Goal: Task Accomplishment & Management: Use online tool/utility

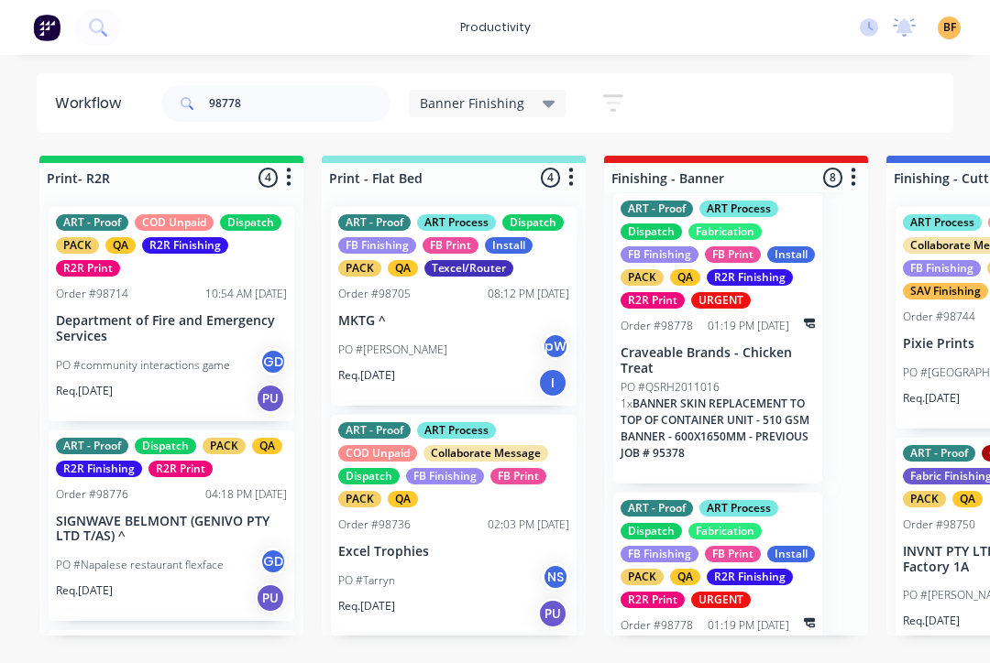
scroll to position [1208, 0]
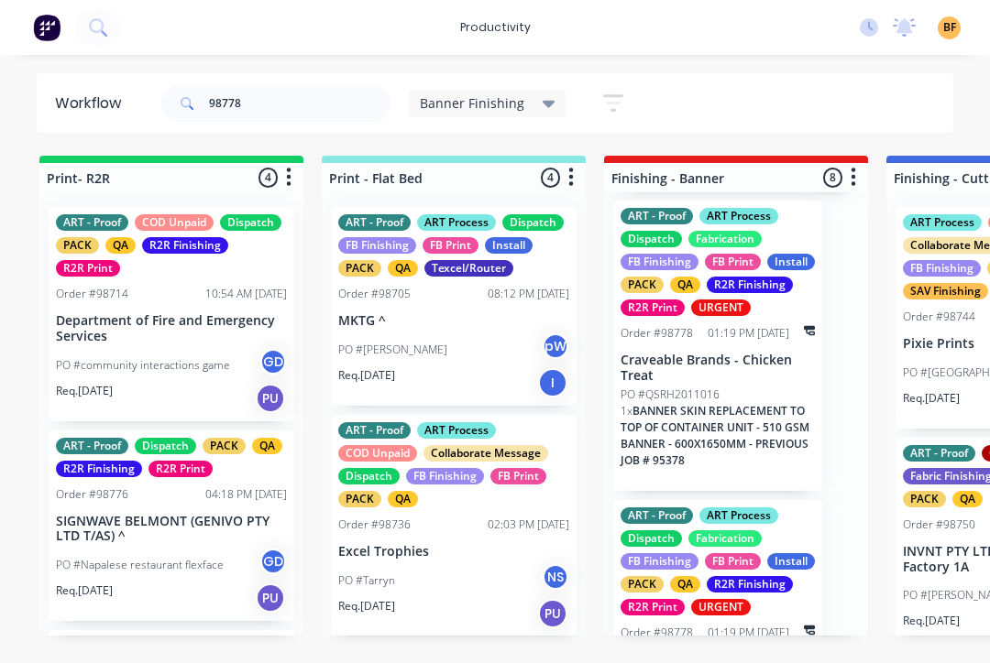
click at [730, 425] on span "BANNER SKIN REPLACEMENT TO TOP OF CONTAINER UNIT - 510 GSM BANNER - 600X1650MM …" at bounding box center [714, 435] width 189 height 65
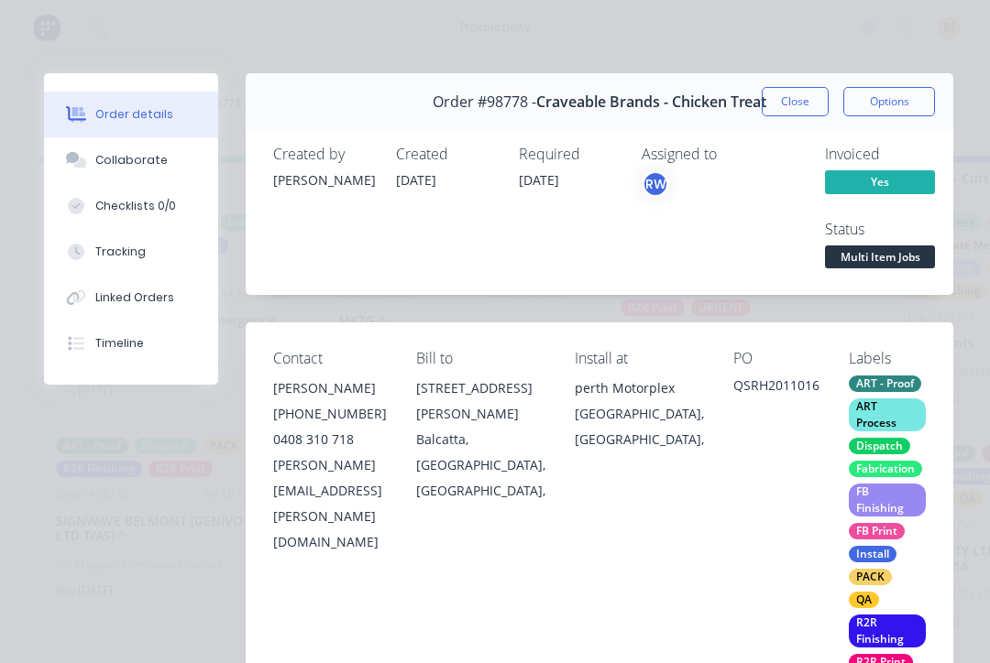
click at [90, 251] on button "Tracking" at bounding box center [131, 252] width 174 height 46
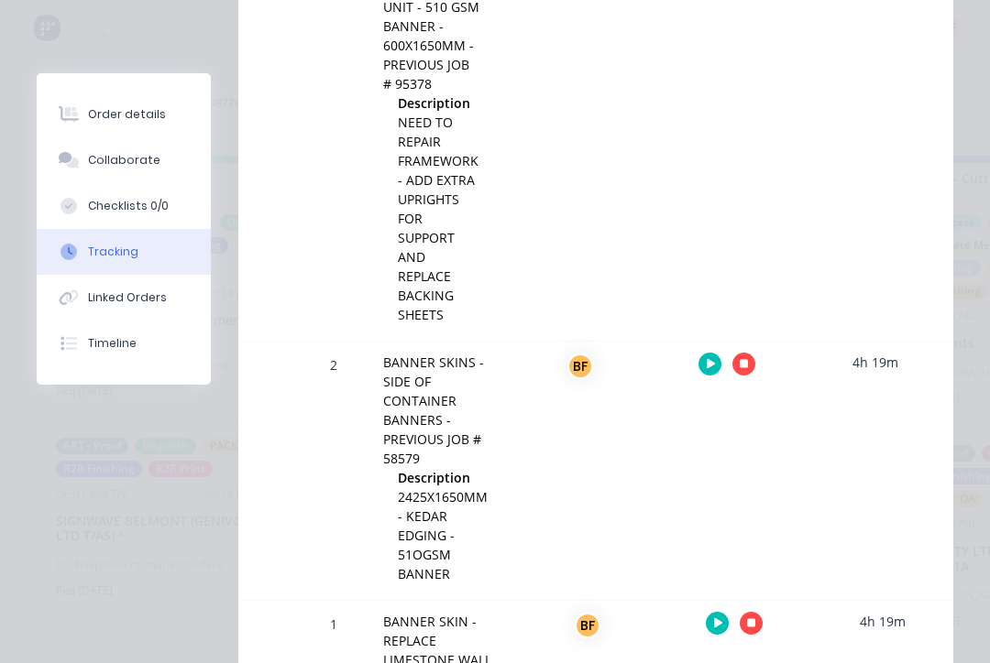
scroll to position [628, 0]
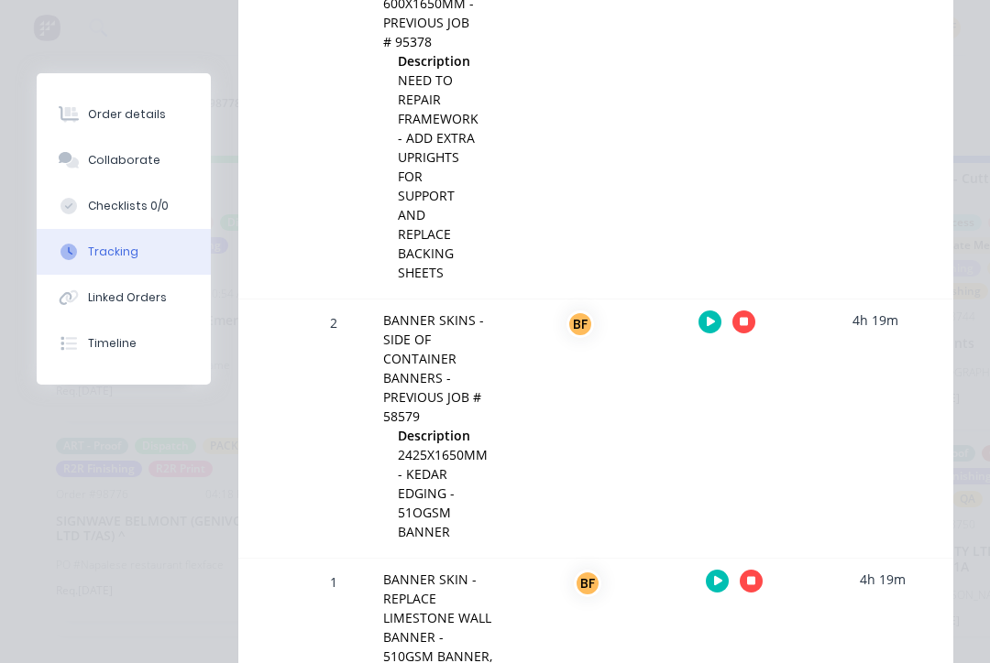
click at [745, 328] on button "button" at bounding box center [743, 322] width 23 height 23
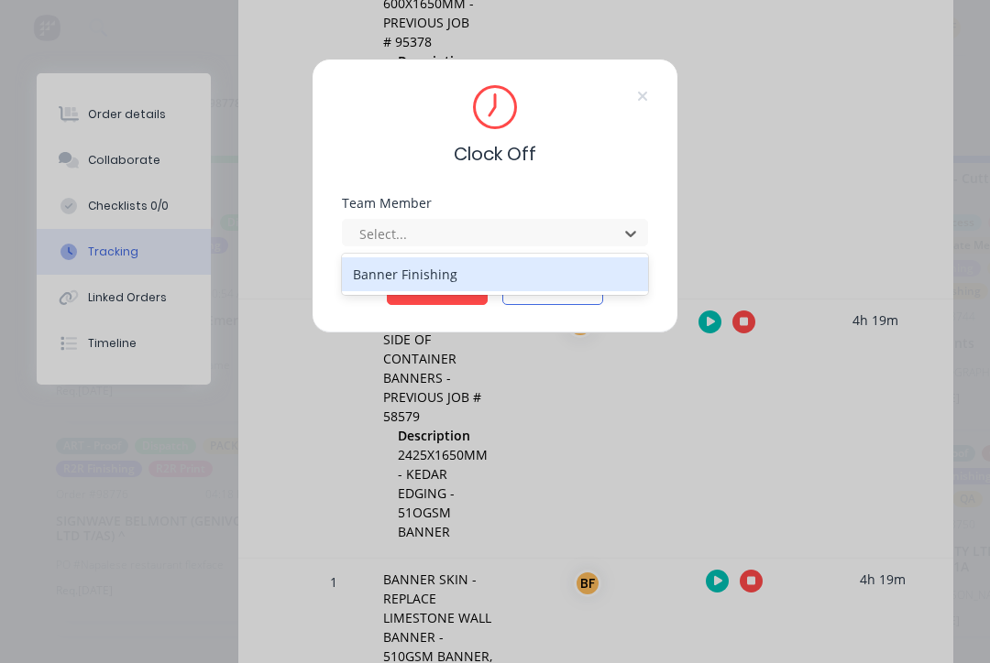
click at [460, 273] on div "Banner Finishing" at bounding box center [495, 274] width 306 height 34
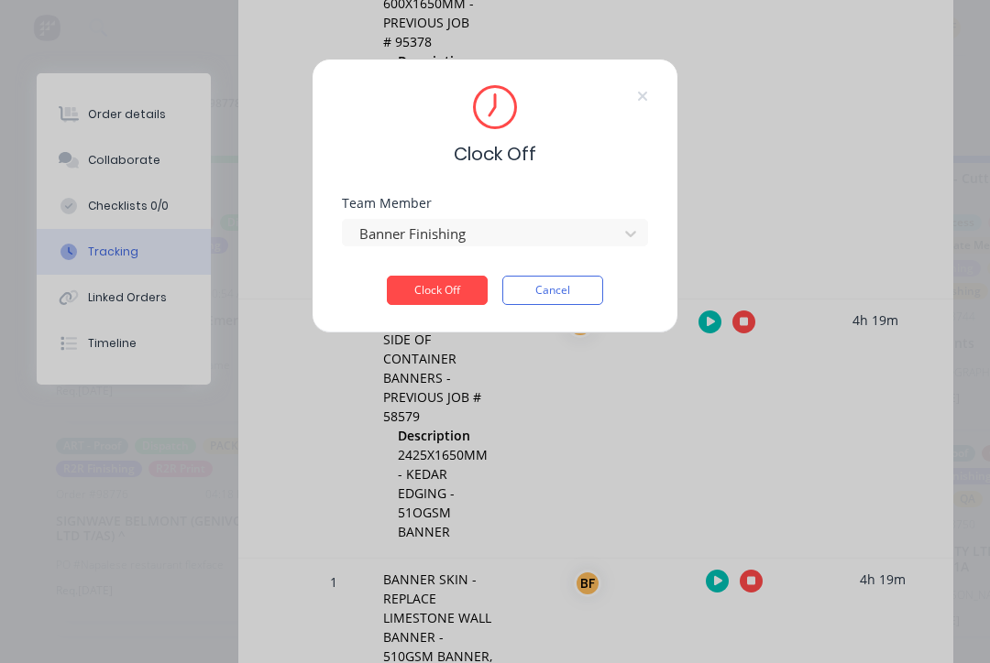
click at [454, 300] on button "Clock Off" at bounding box center [437, 290] width 101 height 29
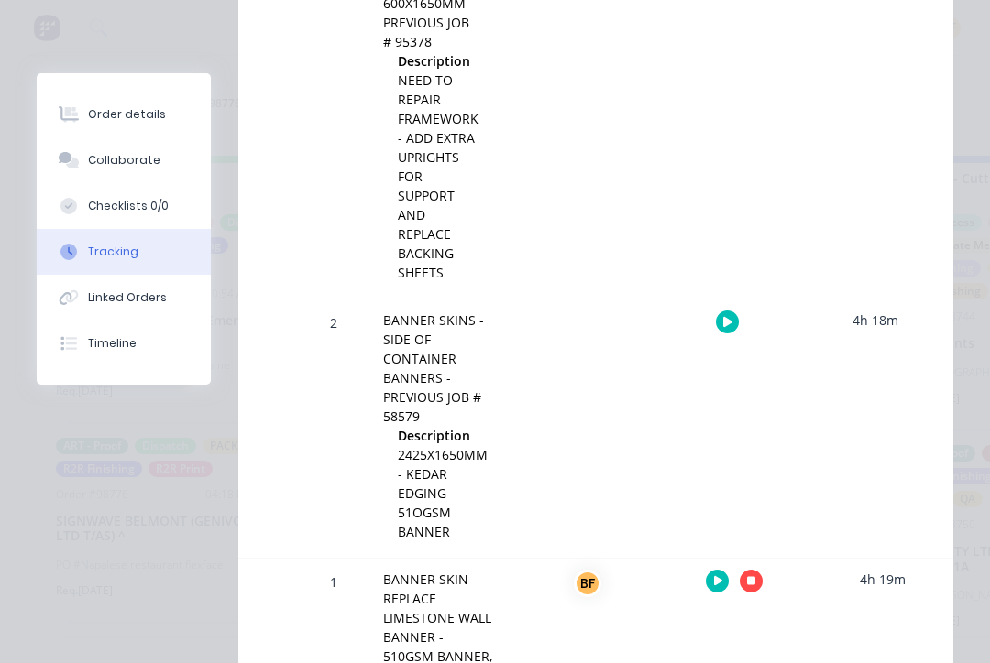
click at [752, 589] on button "button" at bounding box center [750, 581] width 23 height 23
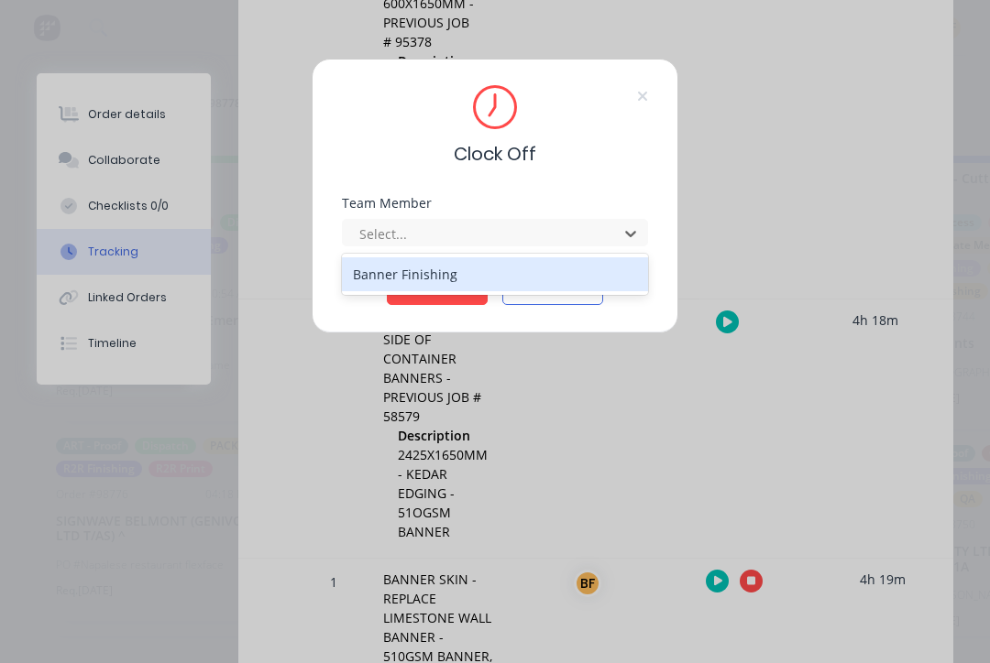
click at [497, 273] on div "Banner Finishing" at bounding box center [495, 274] width 306 height 34
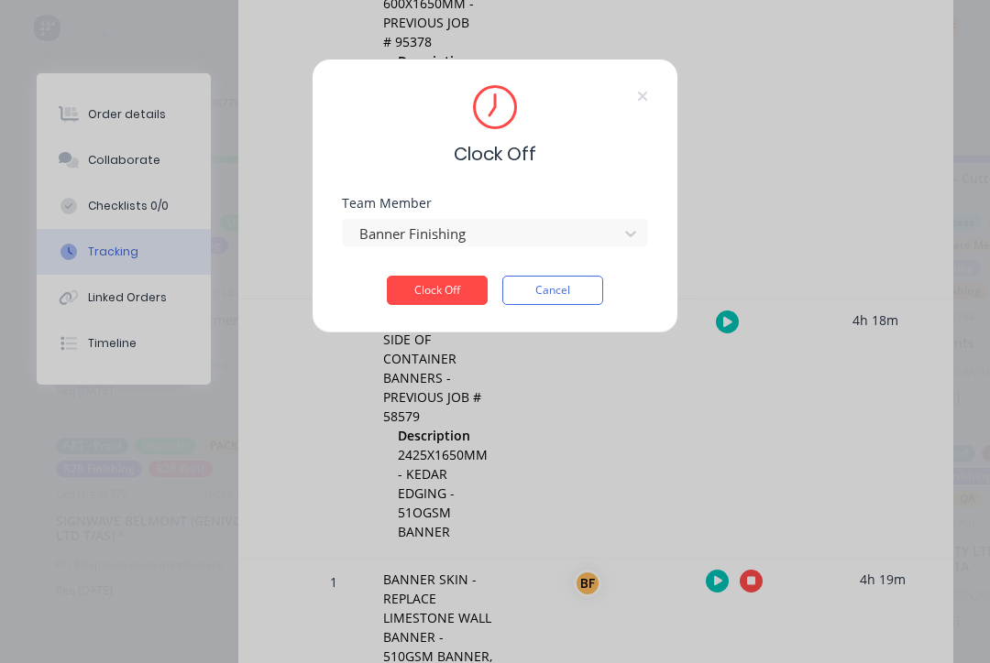
click at [459, 290] on button "Clock Off" at bounding box center [437, 290] width 101 height 29
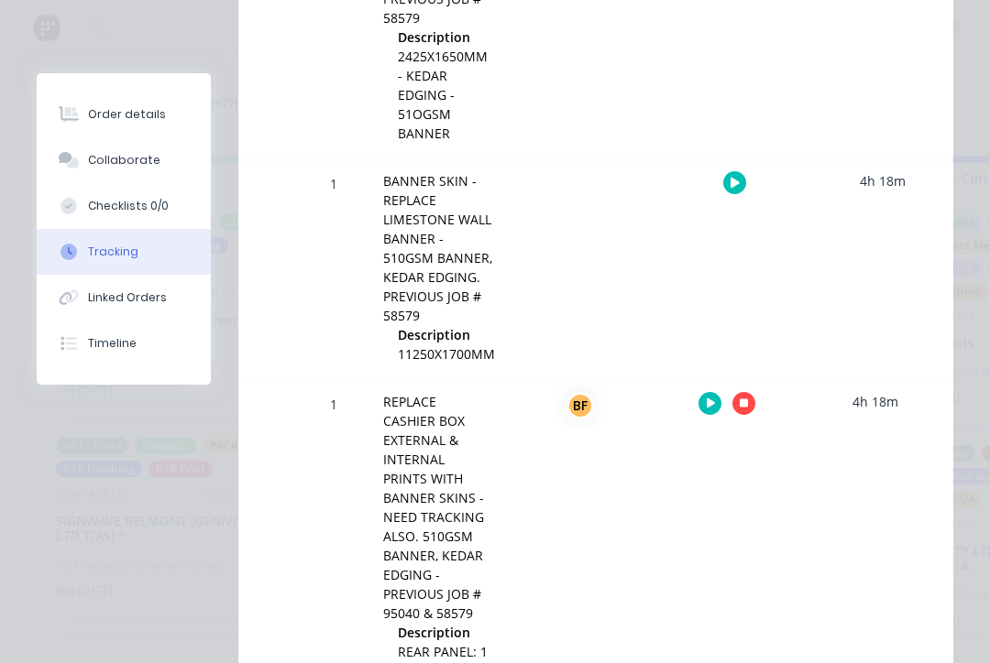
scroll to position [1035, 0]
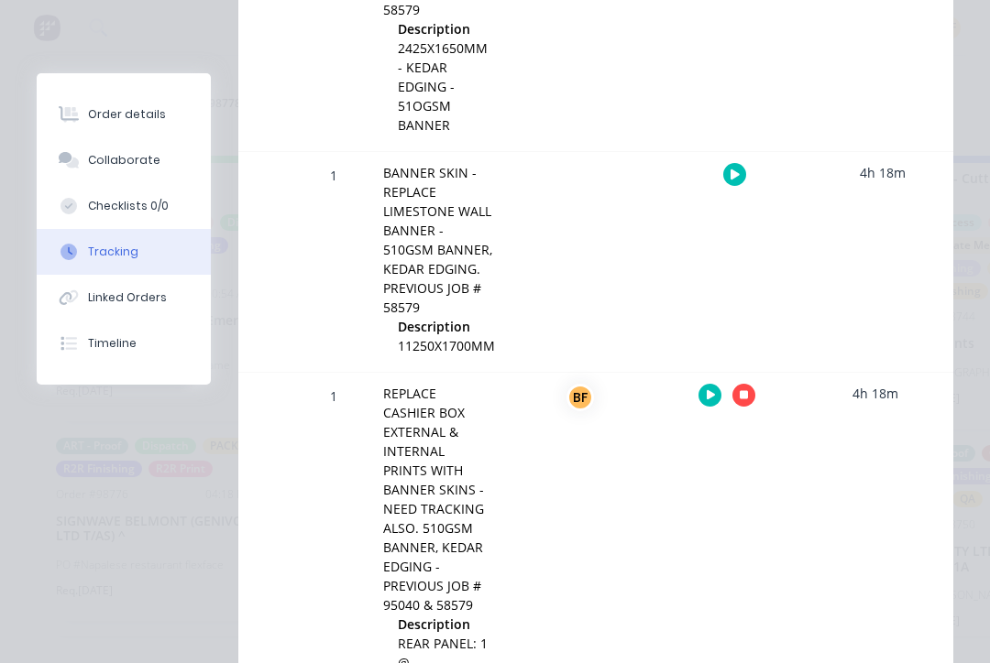
click at [750, 397] on button "button" at bounding box center [743, 395] width 23 height 23
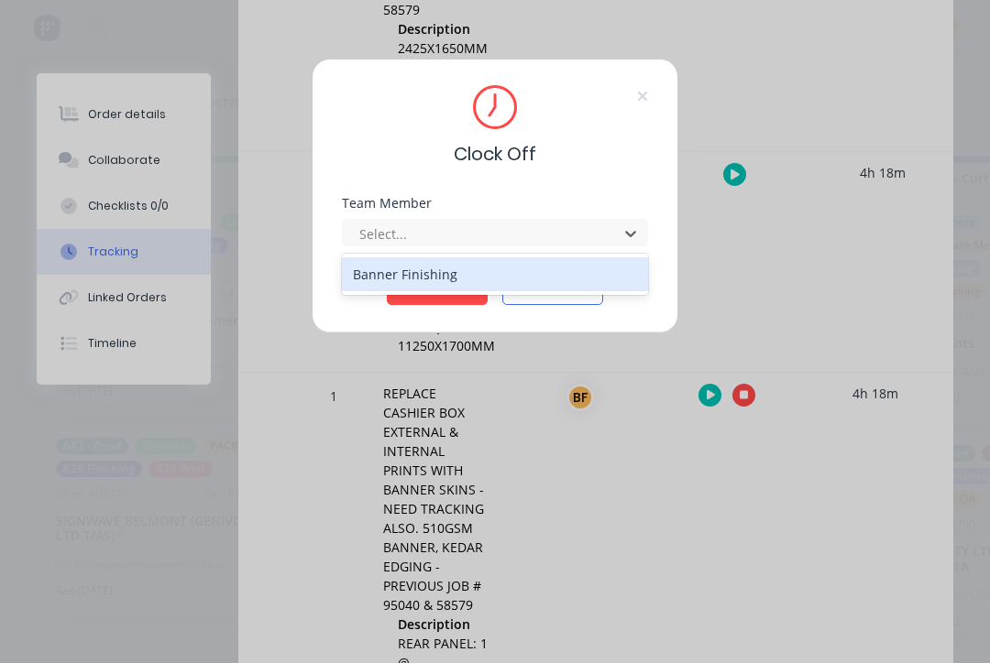
click at [474, 277] on div "Banner Finishing" at bounding box center [495, 274] width 306 height 34
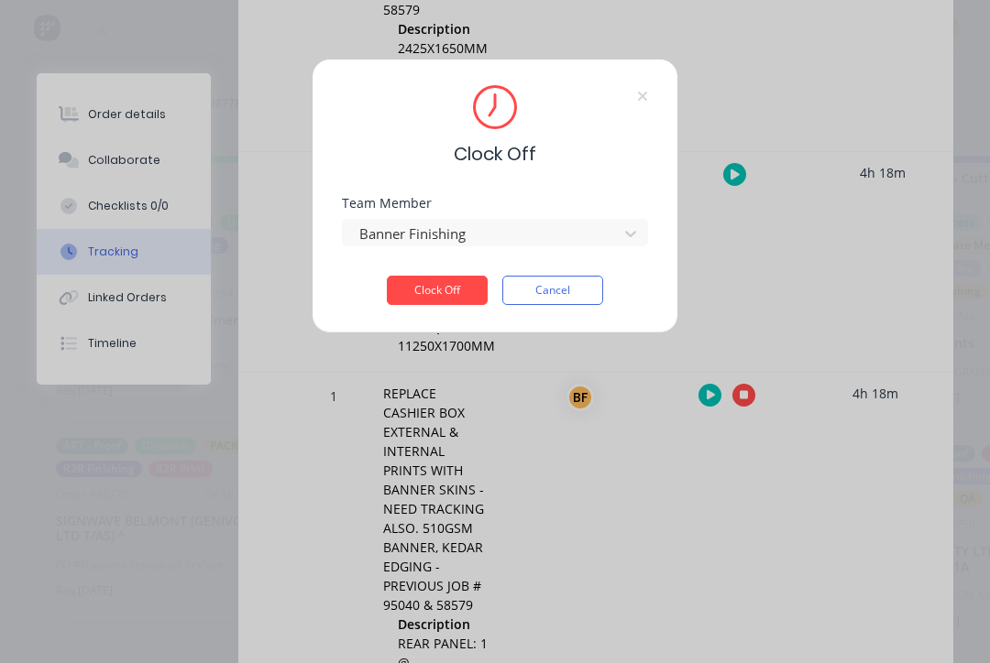
click at [456, 293] on button "Clock Off" at bounding box center [437, 290] width 101 height 29
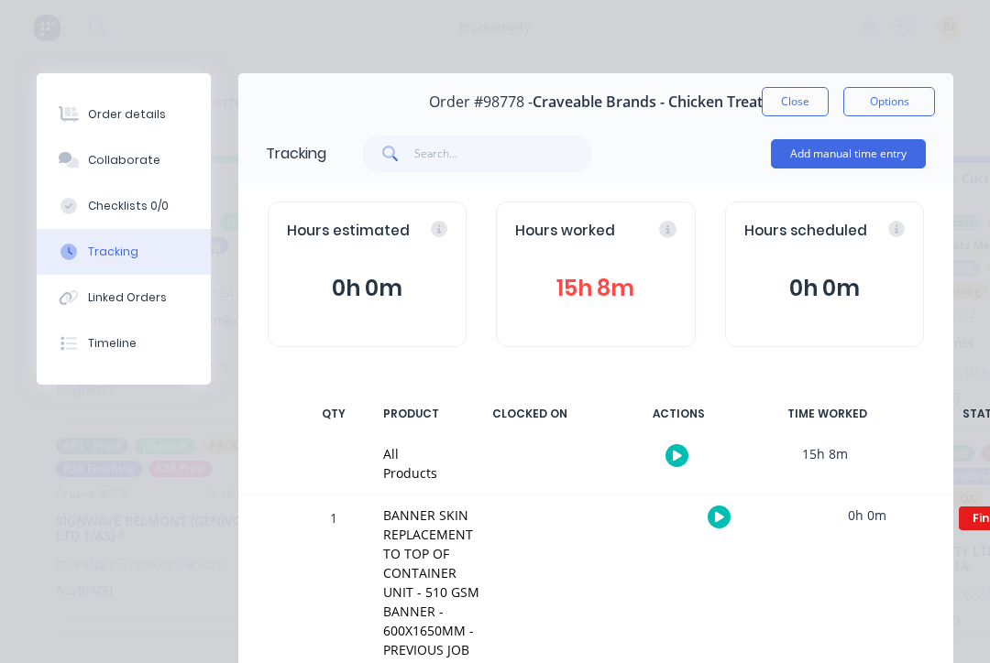
scroll to position [0, 0]
click at [810, 102] on button "Close" at bounding box center [794, 101] width 67 height 29
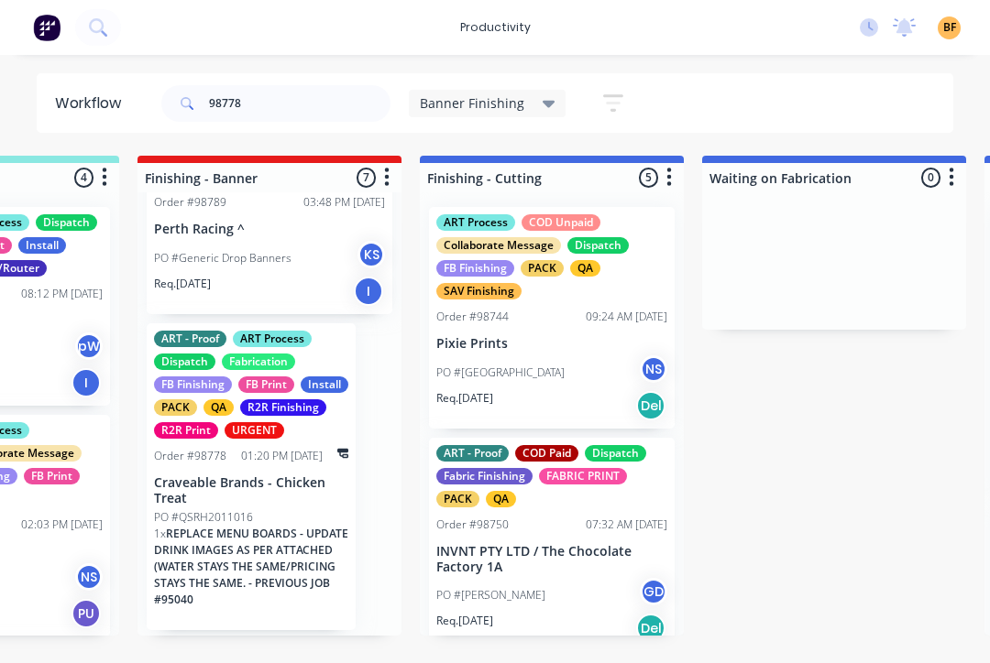
scroll to position [0, 438]
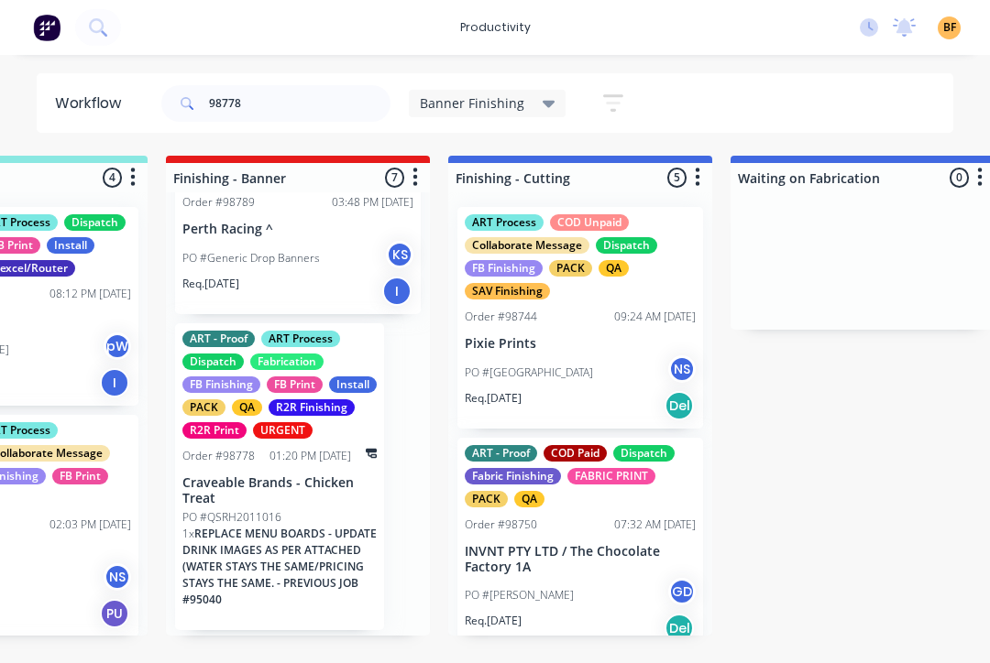
click at [304, 494] on p "Craveable Brands - Chicken Treat" at bounding box center [279, 491] width 194 height 31
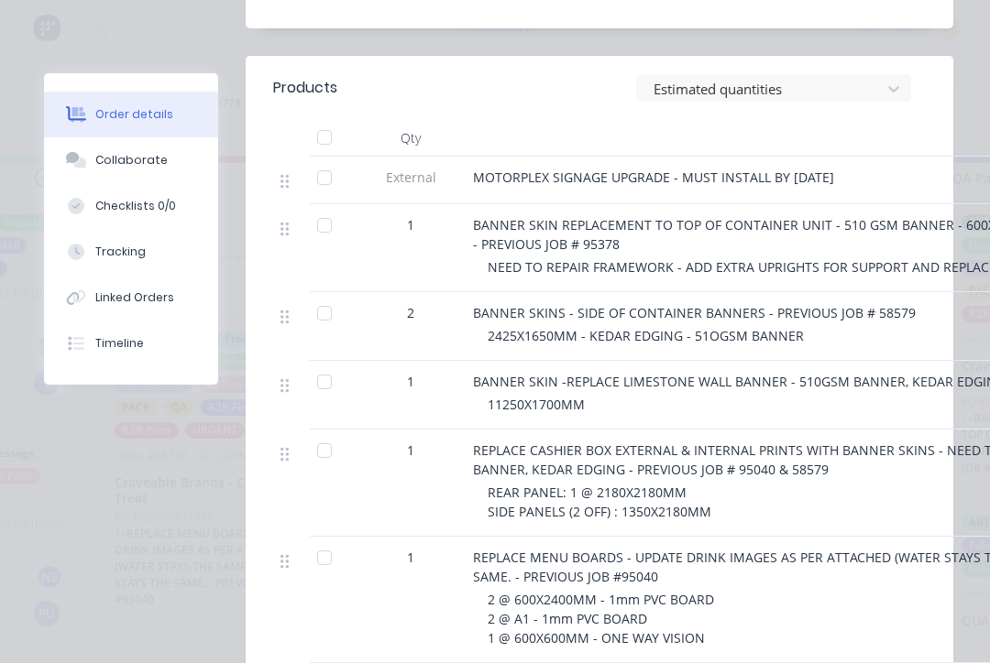
scroll to position [810, 0]
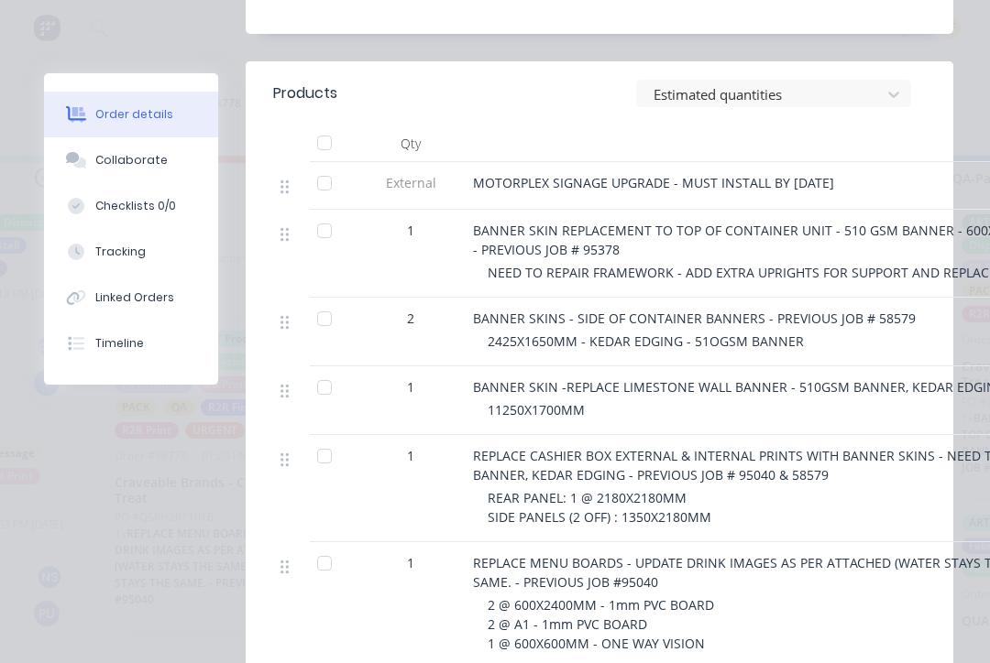
click at [100, 164] on div "Collaborate" at bounding box center [131, 160] width 72 height 16
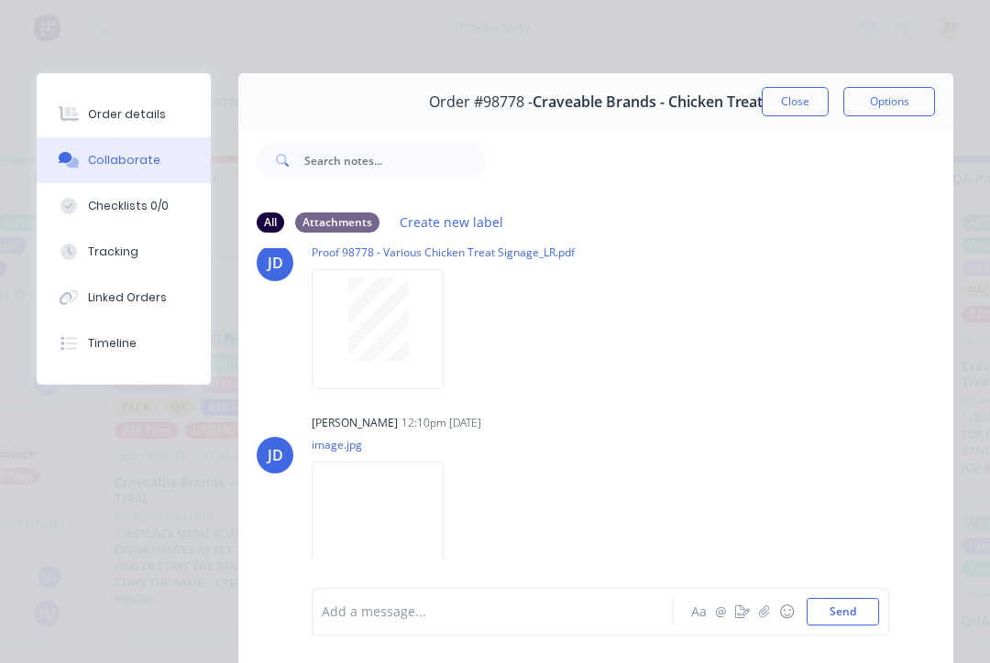
scroll to position [0, 0]
click at [781, 114] on button "Close" at bounding box center [794, 101] width 67 height 29
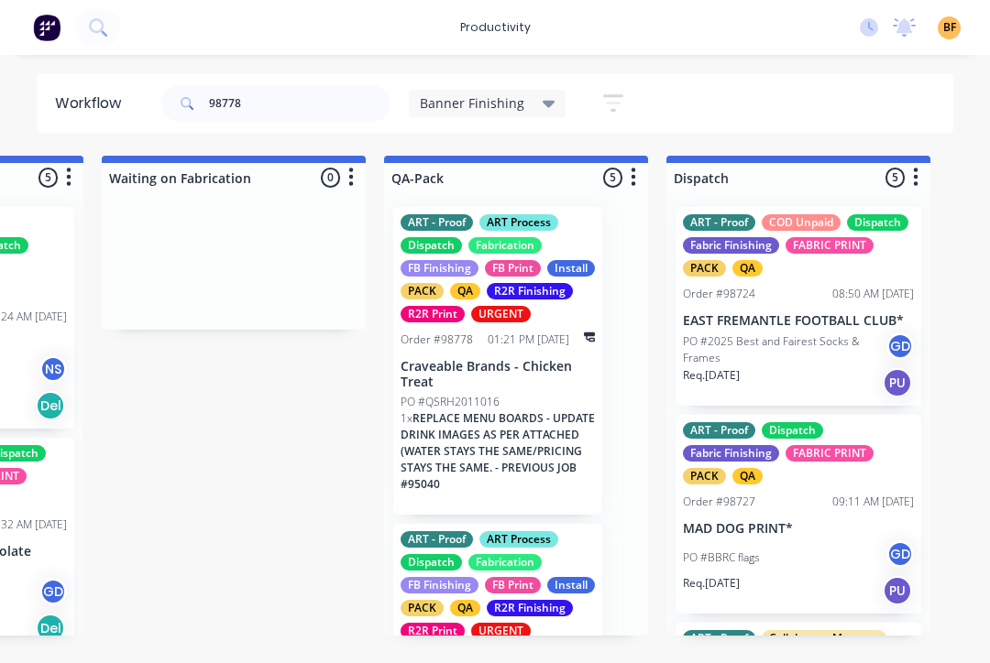
scroll to position [747, 0]
click at [282, 102] on input "98778" at bounding box center [299, 103] width 181 height 37
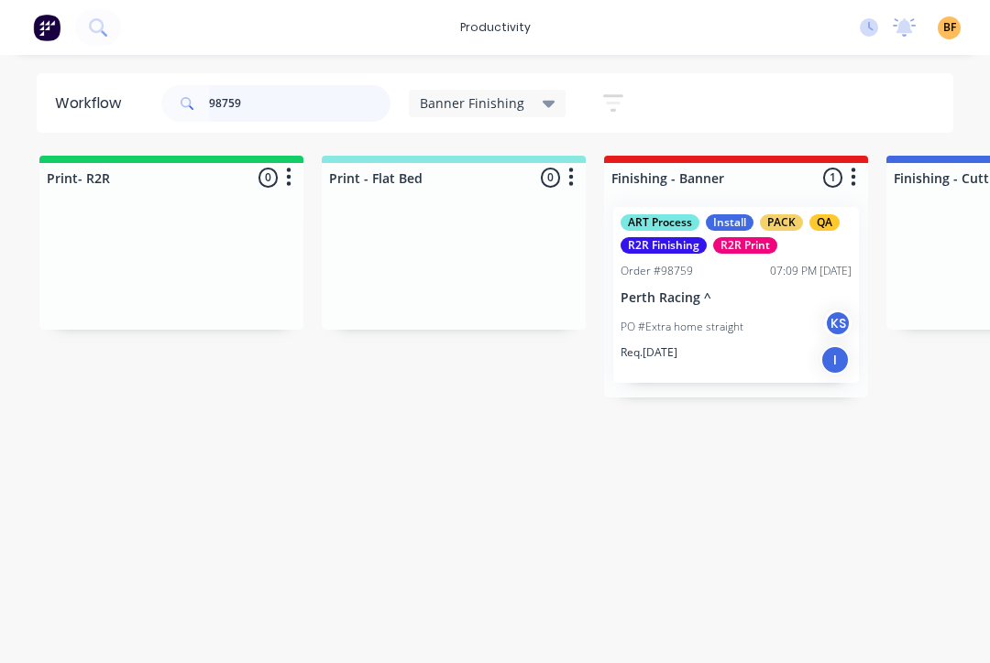
type input "98759"
click at [726, 322] on p "PO #Extra home straight" at bounding box center [681, 327] width 123 height 16
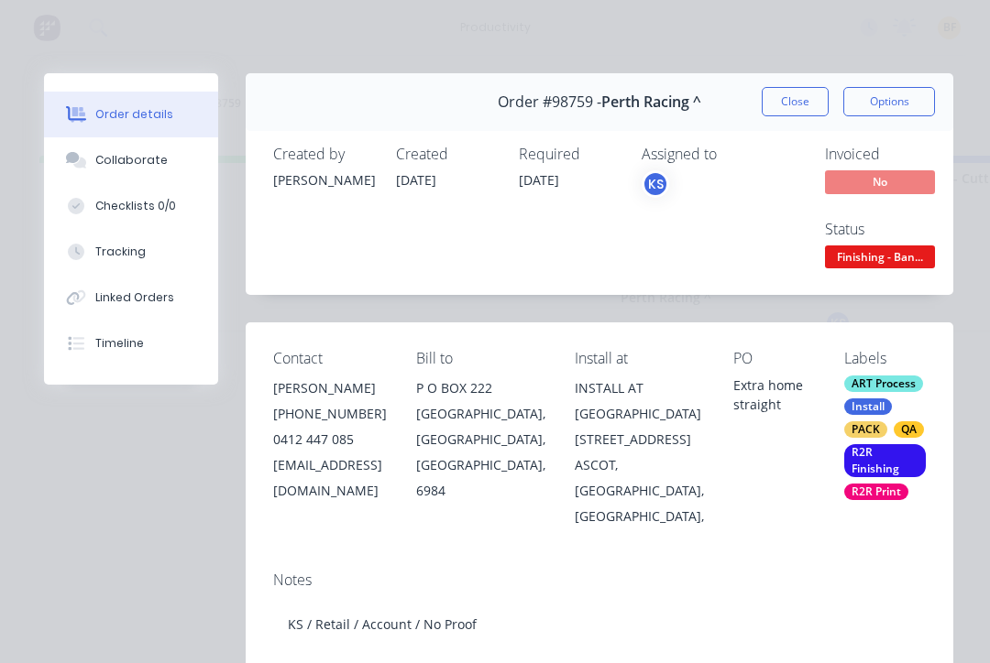
click at [143, 256] on button "Tracking" at bounding box center [131, 252] width 174 height 46
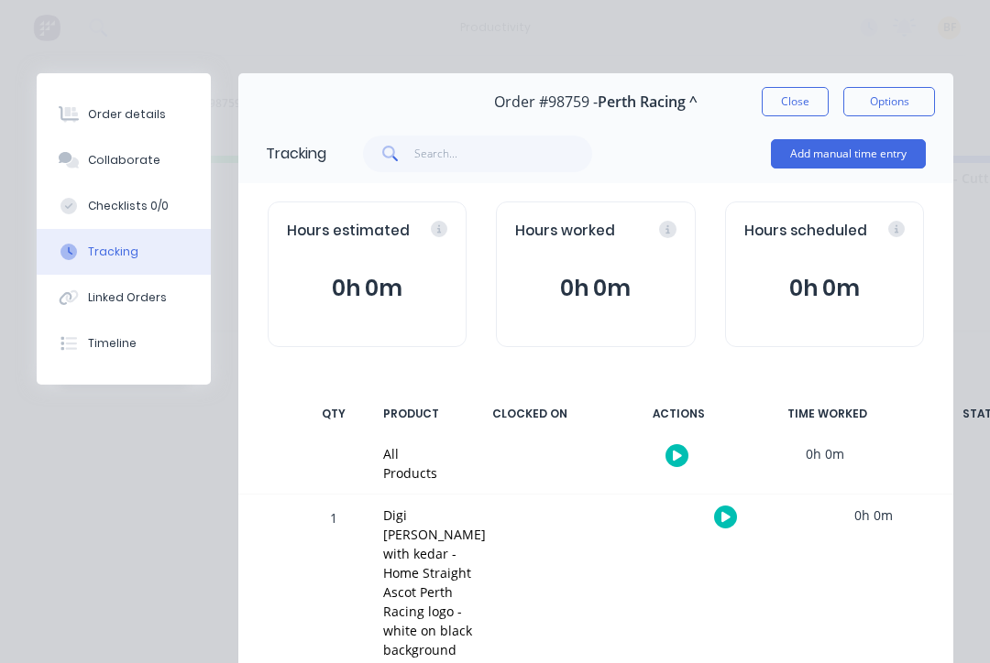
click at [721, 514] on icon "button" at bounding box center [725, 517] width 9 height 10
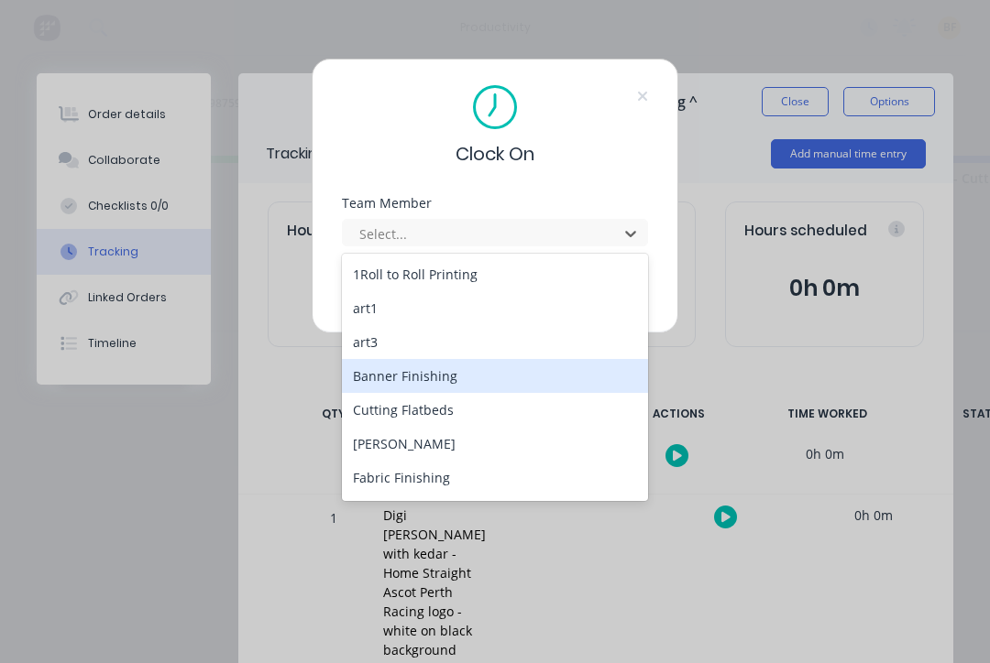
click at [474, 378] on div "Banner Finishing" at bounding box center [495, 376] width 306 height 34
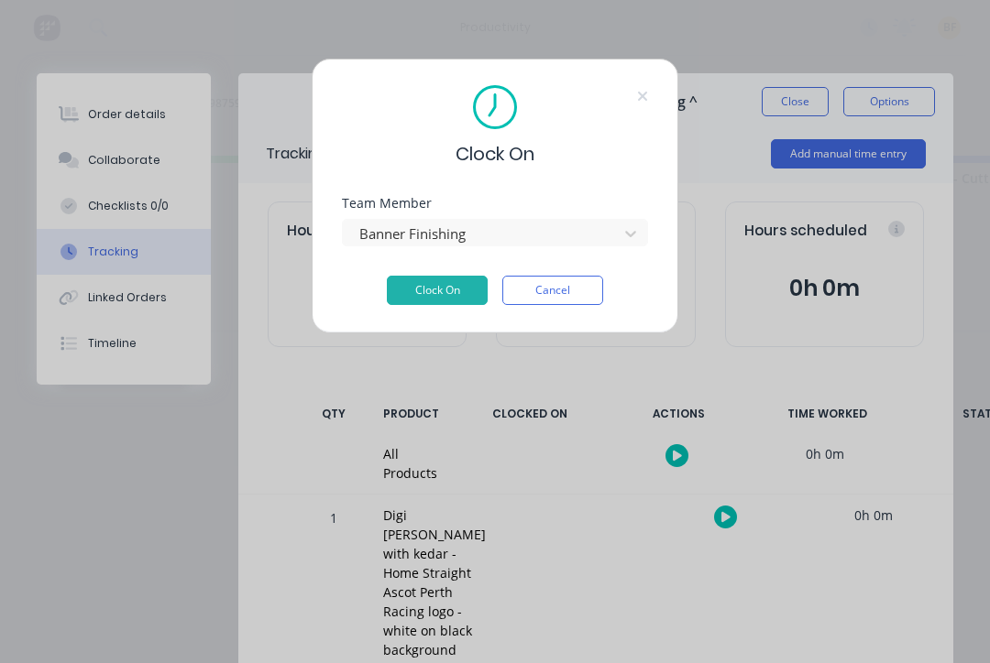
click at [444, 295] on button "Clock On" at bounding box center [437, 290] width 101 height 29
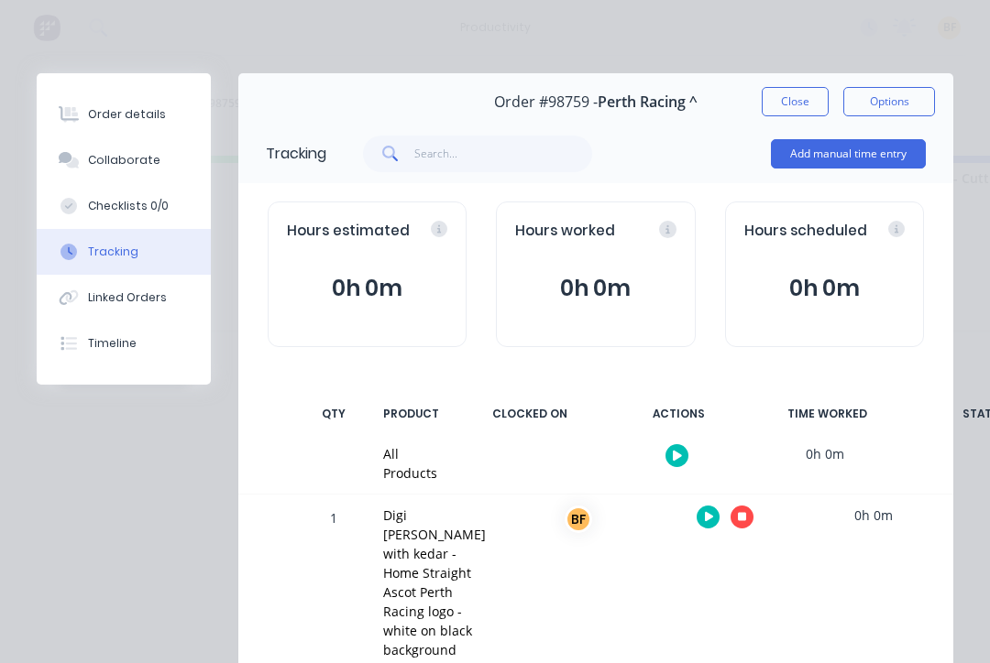
click at [730, 506] on button "button" at bounding box center [741, 517] width 23 height 23
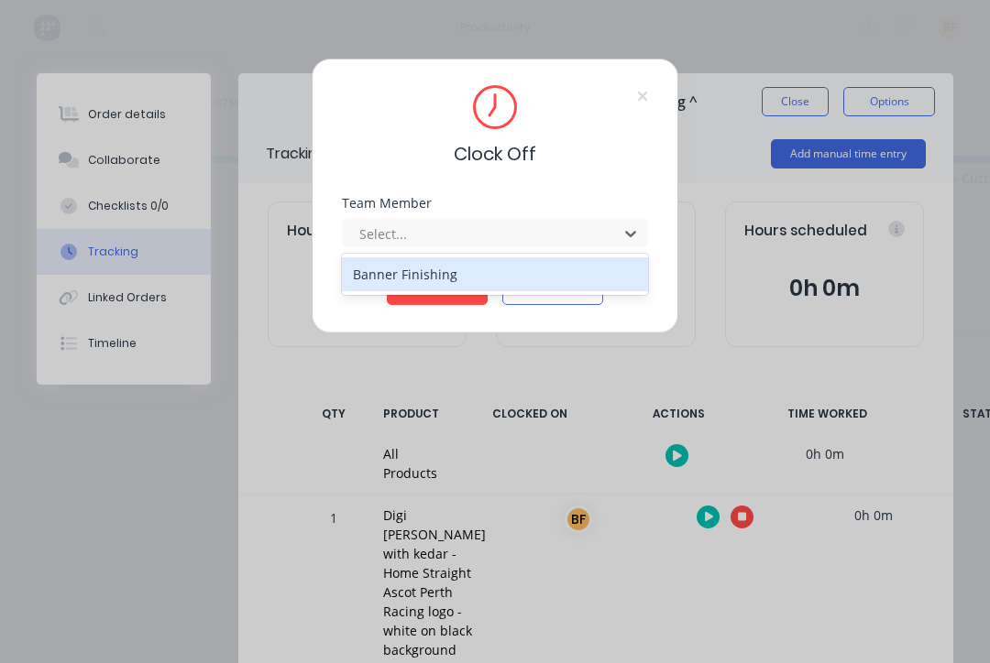
click at [487, 279] on div "Banner Finishing" at bounding box center [495, 274] width 306 height 34
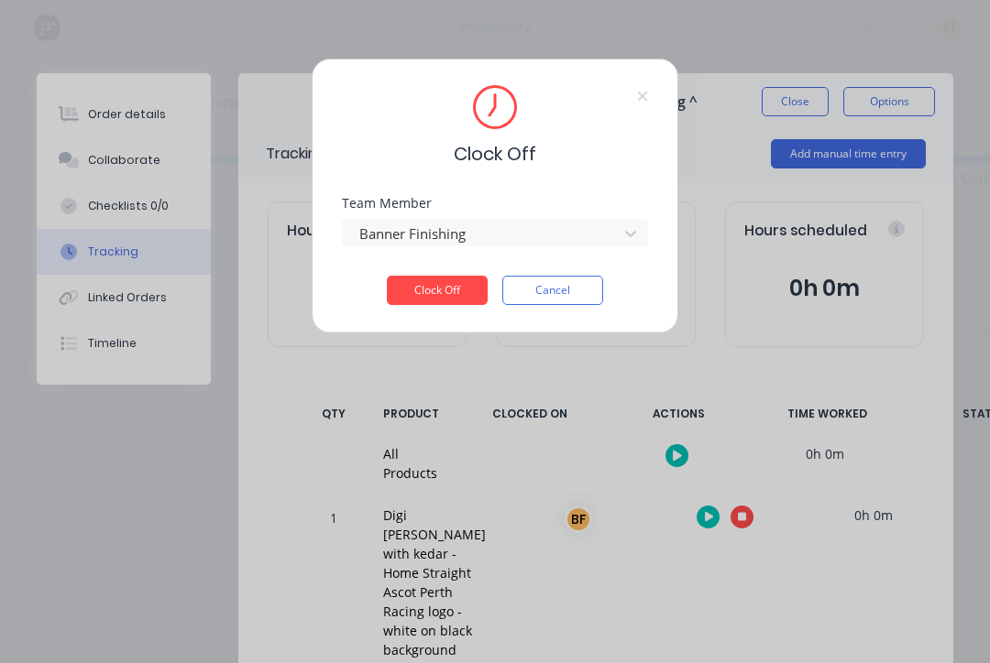
click at [450, 295] on button "Clock Off" at bounding box center [437, 290] width 101 height 29
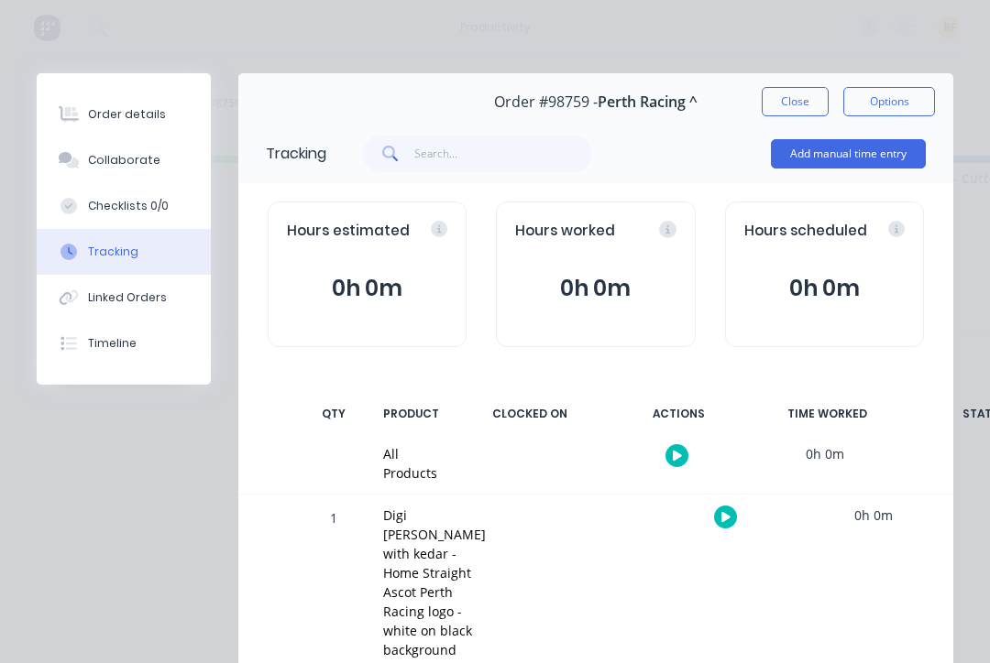
click at [793, 115] on button "Close" at bounding box center [794, 101] width 67 height 29
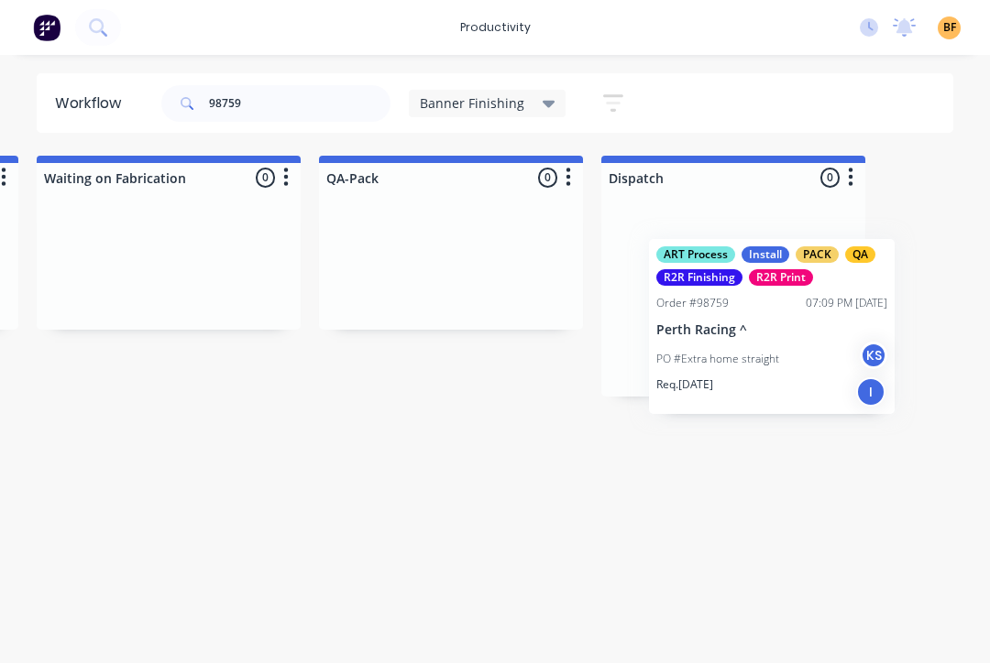
scroll to position [0, 1192]
